Goal: Task Accomplishment & Management: Complete application form

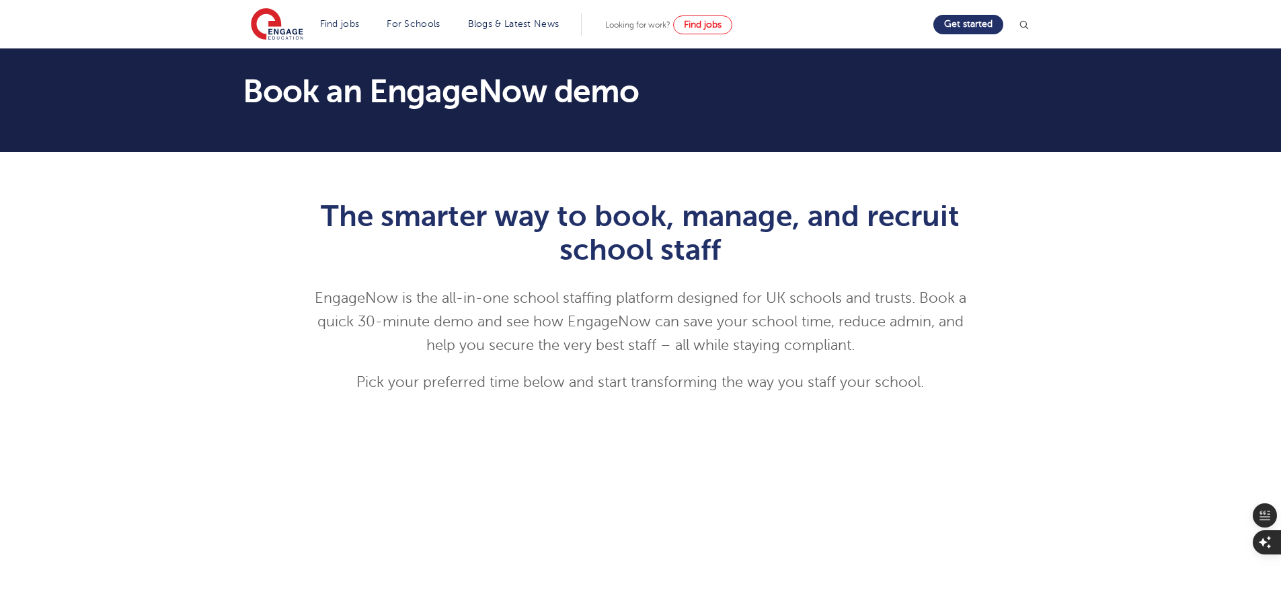
click at [234, 403] on div "The smarter way to book, manage, and recruit school staff EngageNow is the all-…" at bounding box center [641, 556] width 816 height 754
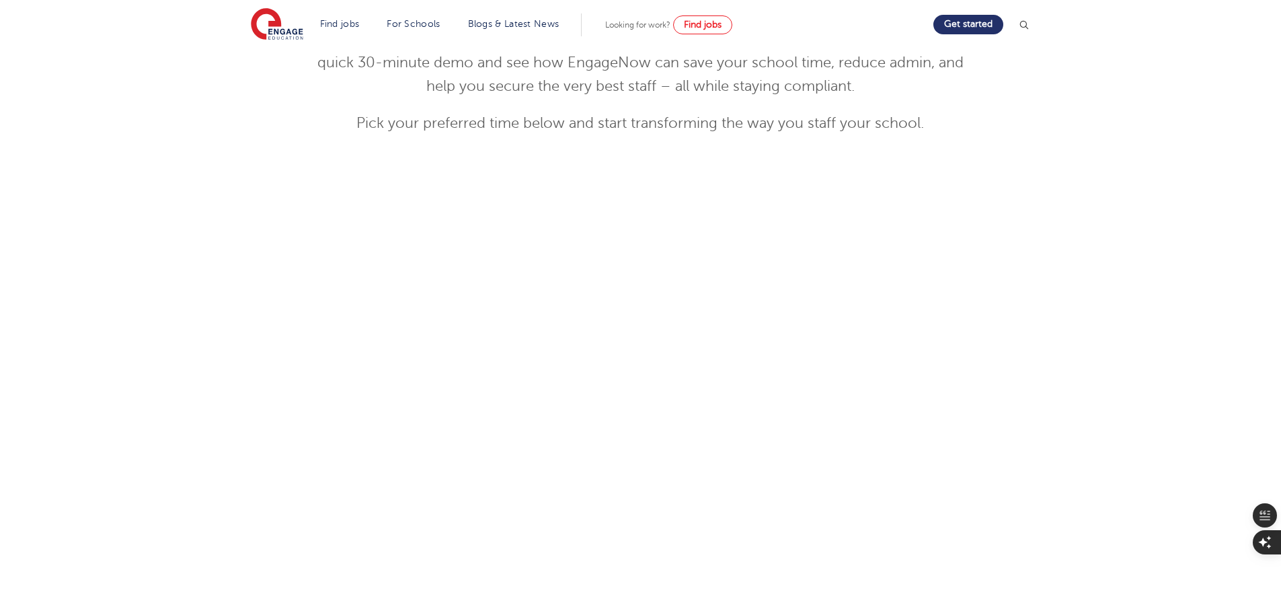
scroll to position [336, 0]
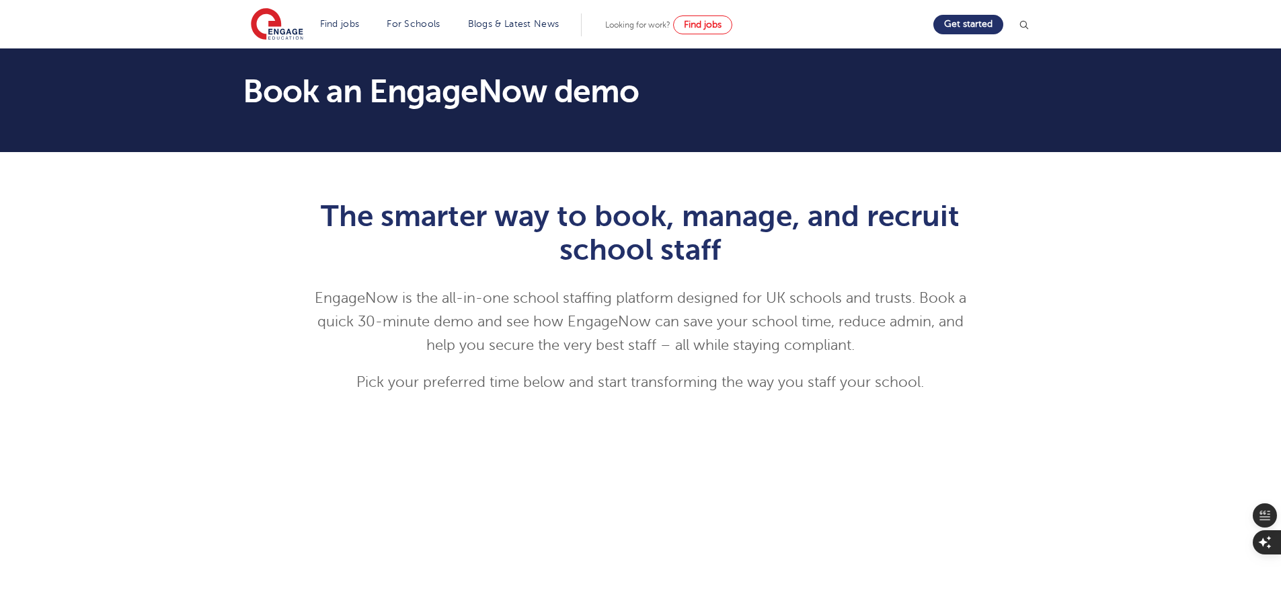
click at [283, 358] on div "The smarter way to book, manage, and recruit school staff EngageNow is the all-…" at bounding box center [641, 556] width 816 height 754
click at [1108, 342] on div "The smarter way to book, manage, and recruit school staff EngageNow is the all-…" at bounding box center [640, 542] width 1281 height 781
click at [1076, 334] on div "The smarter way to book, manage, and recruit school staff EngageNow is the all-…" at bounding box center [640, 542] width 1281 height 781
